Goal: Information Seeking & Learning: Check status

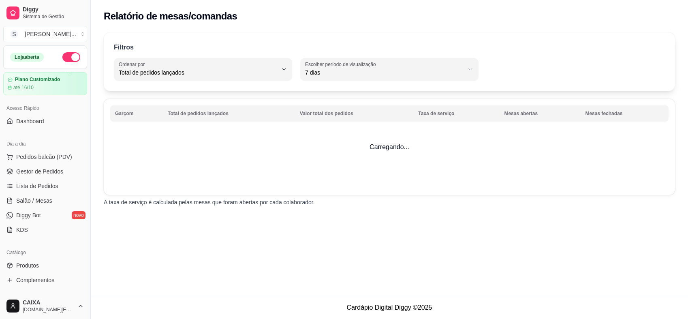
select select "TOTAL_OF_ORDERS"
select select "7"
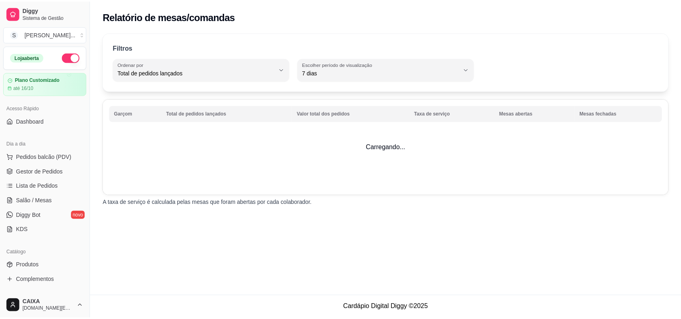
scroll to position [180, 0]
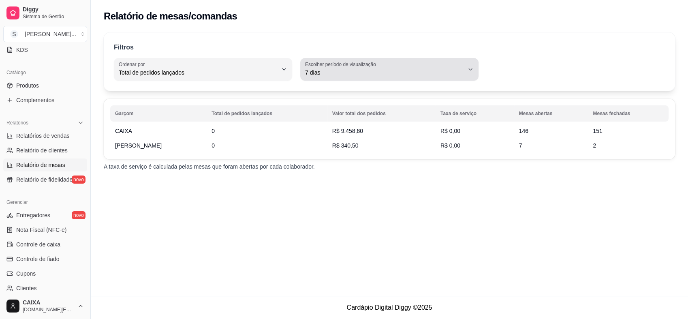
click at [399, 72] on span "7 dias" at bounding box center [384, 72] width 159 height 8
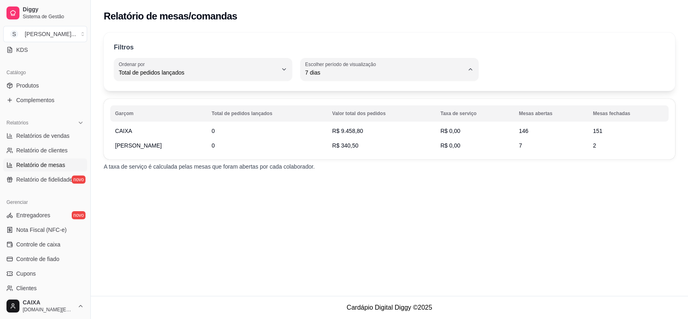
click at [319, 102] on span "Ontem" at bounding box center [385, 105] width 151 height 8
type input "1"
select select "1"
click at [38, 138] on span "Relatórios de vendas" at bounding box center [42, 136] width 53 height 8
select select "ALL"
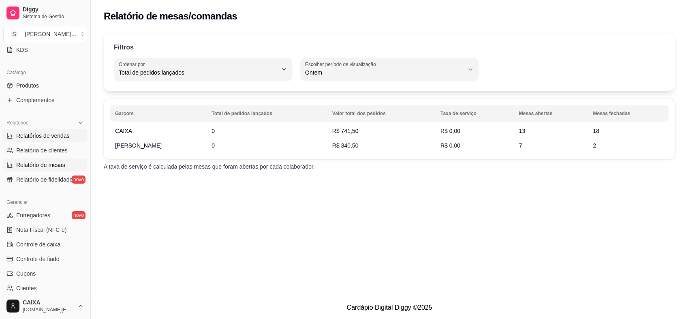
select select "ALL"
select select "0"
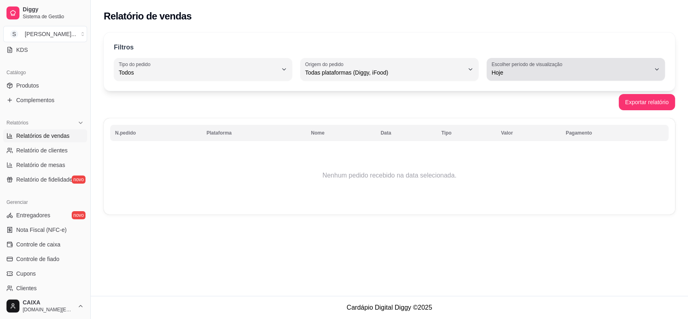
click at [534, 73] on span "Hoje" at bounding box center [571, 72] width 159 height 8
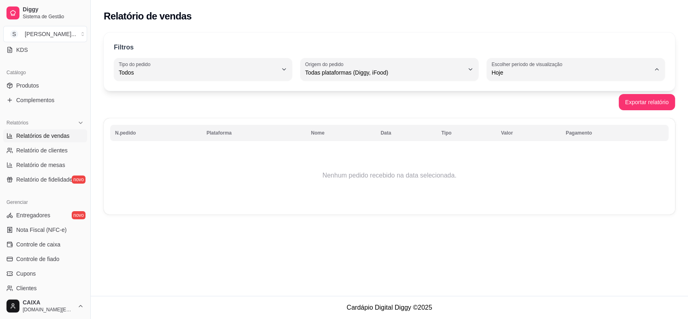
click at [503, 131] on span "15 dias" at bounding box center [571, 131] width 151 height 8
type input "15"
select select "15"
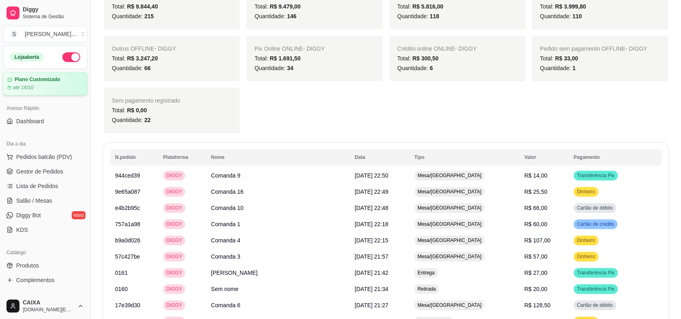
scroll to position [990, 0]
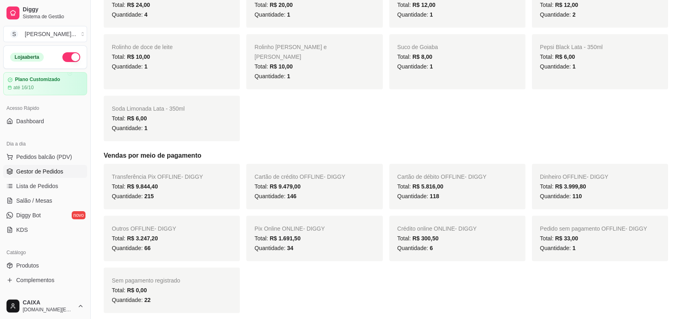
click at [32, 170] on span "Gestor de Pedidos" at bounding box center [39, 171] width 47 height 8
